Goal: Book appointment/travel/reservation

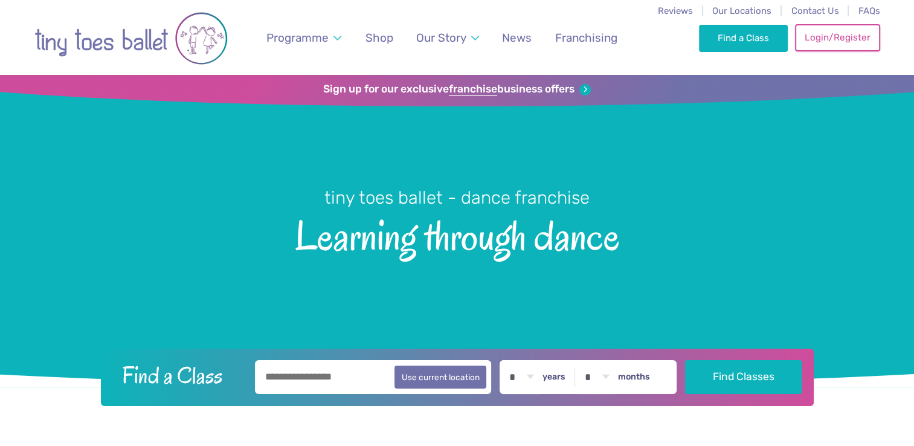
click at [819, 33] on link "Login/Register" at bounding box center [837, 37] width 85 height 27
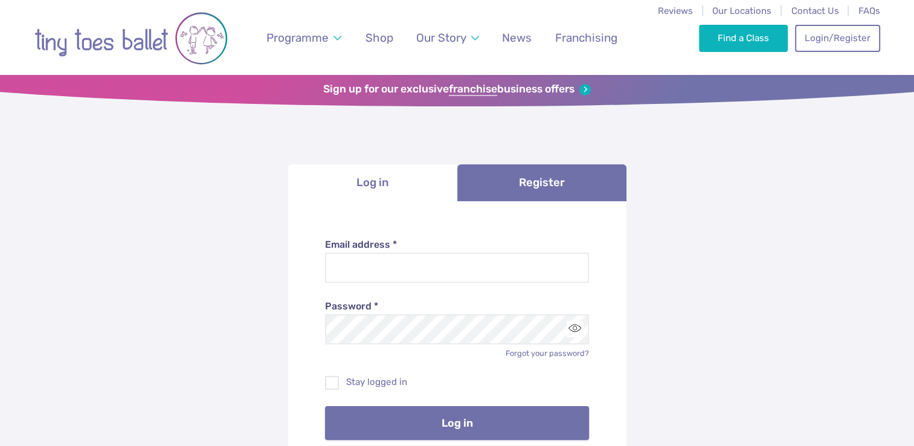
type input "**********"
click at [507, 413] on button "Log in" at bounding box center [457, 423] width 264 height 34
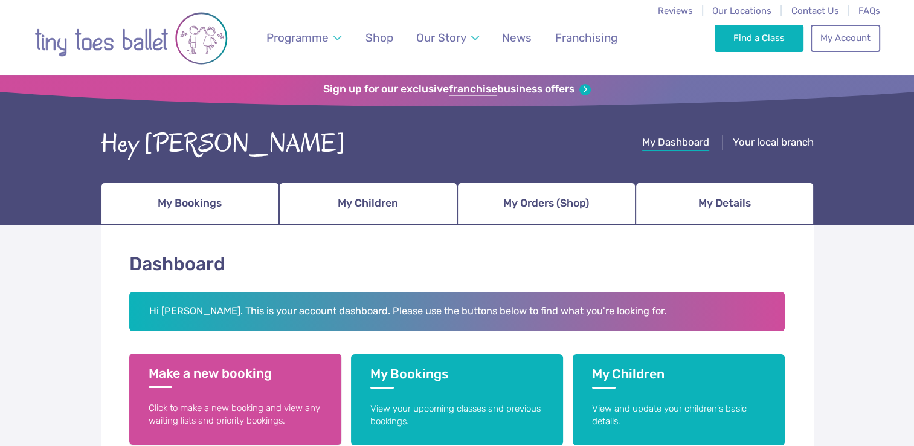
click at [185, 370] on h3 "Make a new booking" at bounding box center [235, 376] width 173 height 22
